Goal: Task Accomplishment & Management: Manage account settings

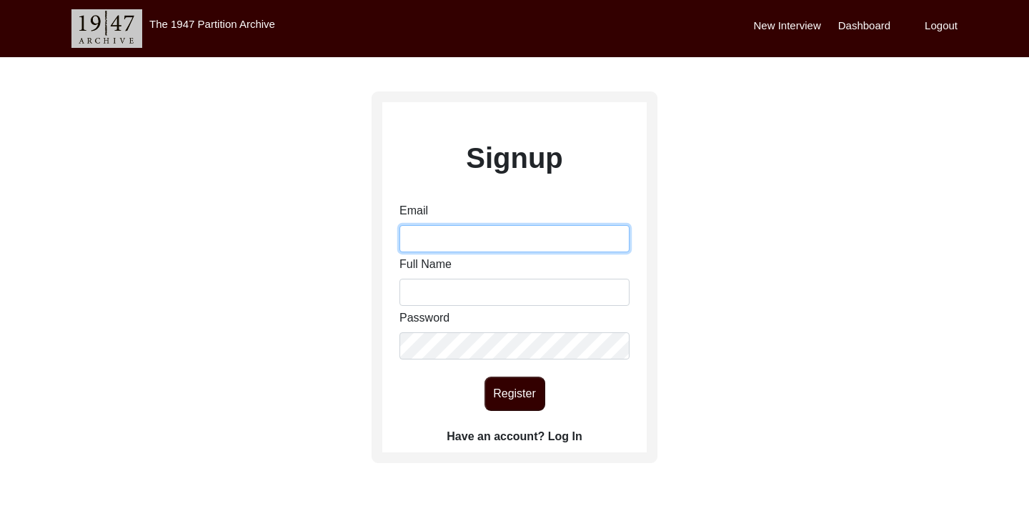
click at [464, 227] on input "Email" at bounding box center [515, 238] width 230 height 27
click at [560, 438] on label "Have an account? Log In" at bounding box center [514, 436] width 135 height 17
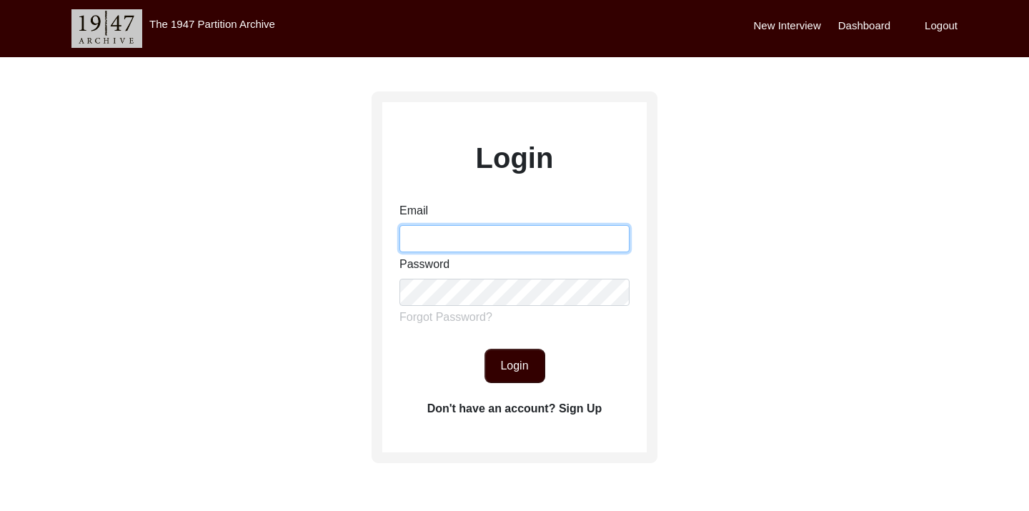
click at [455, 239] on input "Email" at bounding box center [515, 238] width 230 height 27
click at [485, 237] on input "Email" at bounding box center [515, 238] width 230 height 27
type input "[EMAIL_ADDRESS][DOMAIN_NAME]"
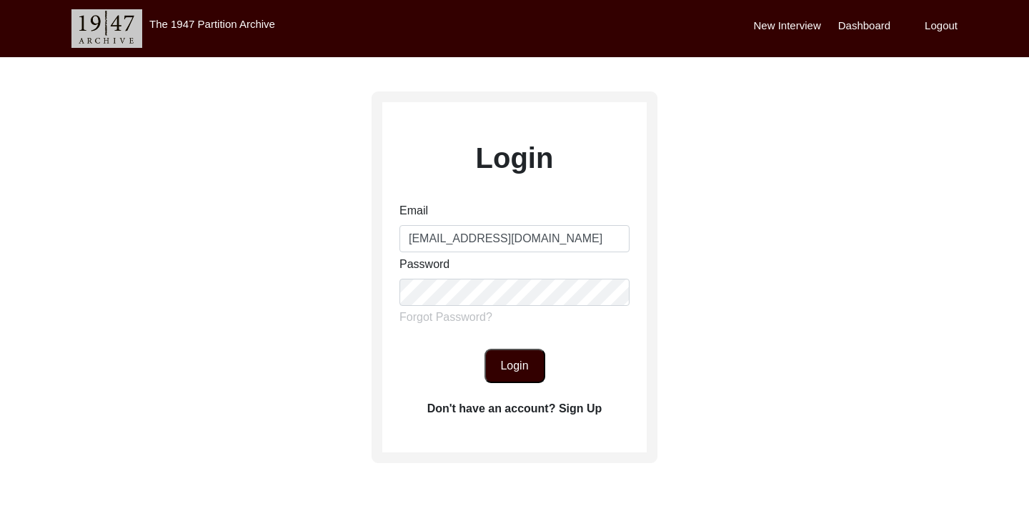
click at [524, 373] on button "Login" at bounding box center [515, 366] width 61 height 34
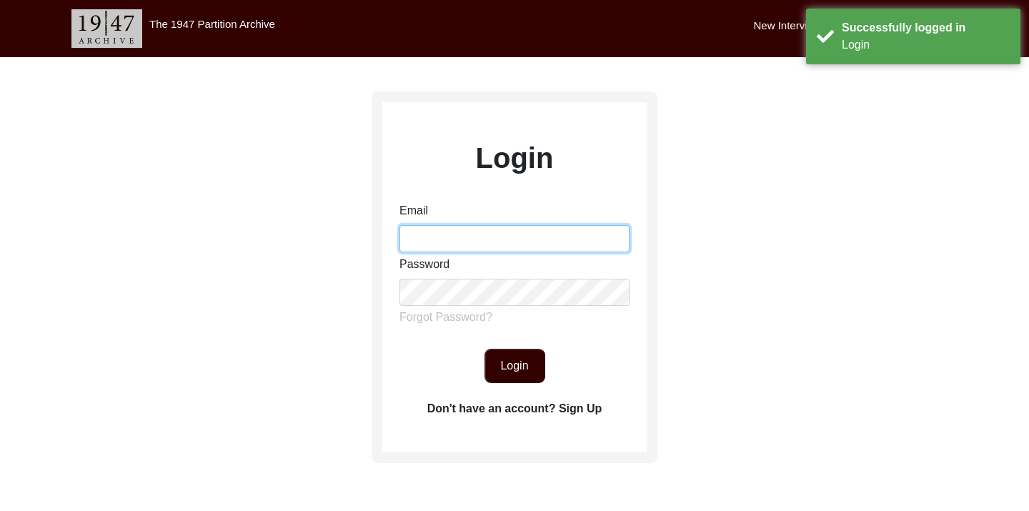
click at [459, 244] on input "Email" at bounding box center [515, 238] width 230 height 27
type input "[EMAIL_ADDRESS][DOMAIN_NAME]"
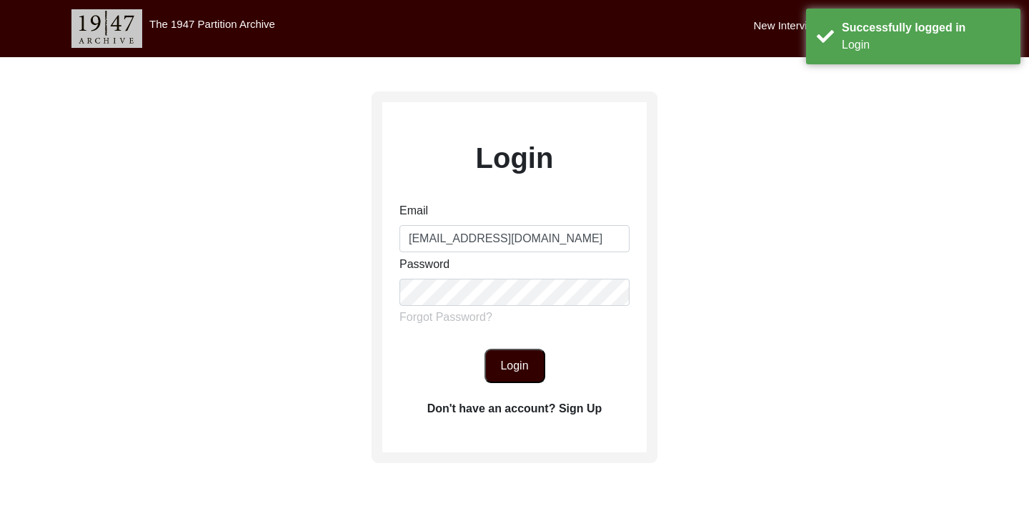
click at [505, 359] on button "Login" at bounding box center [515, 366] width 61 height 34
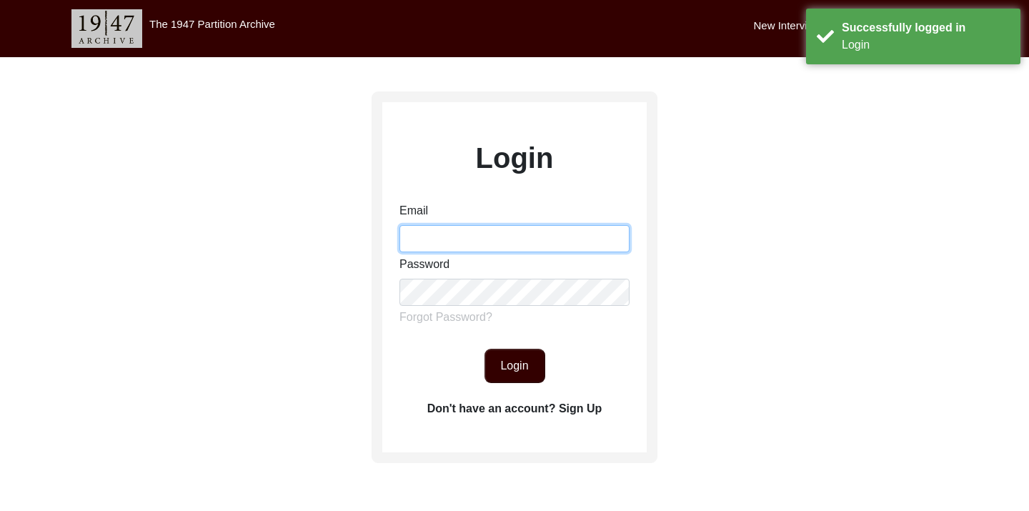
click at [459, 248] on input "Email" at bounding box center [515, 238] width 230 height 27
type input "[EMAIL_ADDRESS][DOMAIN_NAME]"
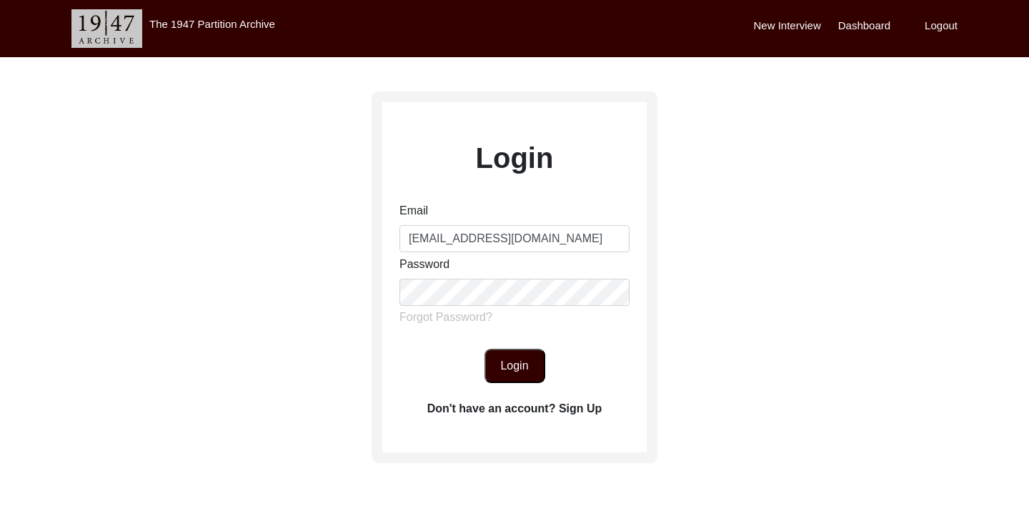
click at [517, 373] on button "Login" at bounding box center [515, 366] width 61 height 34
